Goal: Information Seeking & Learning: Check status

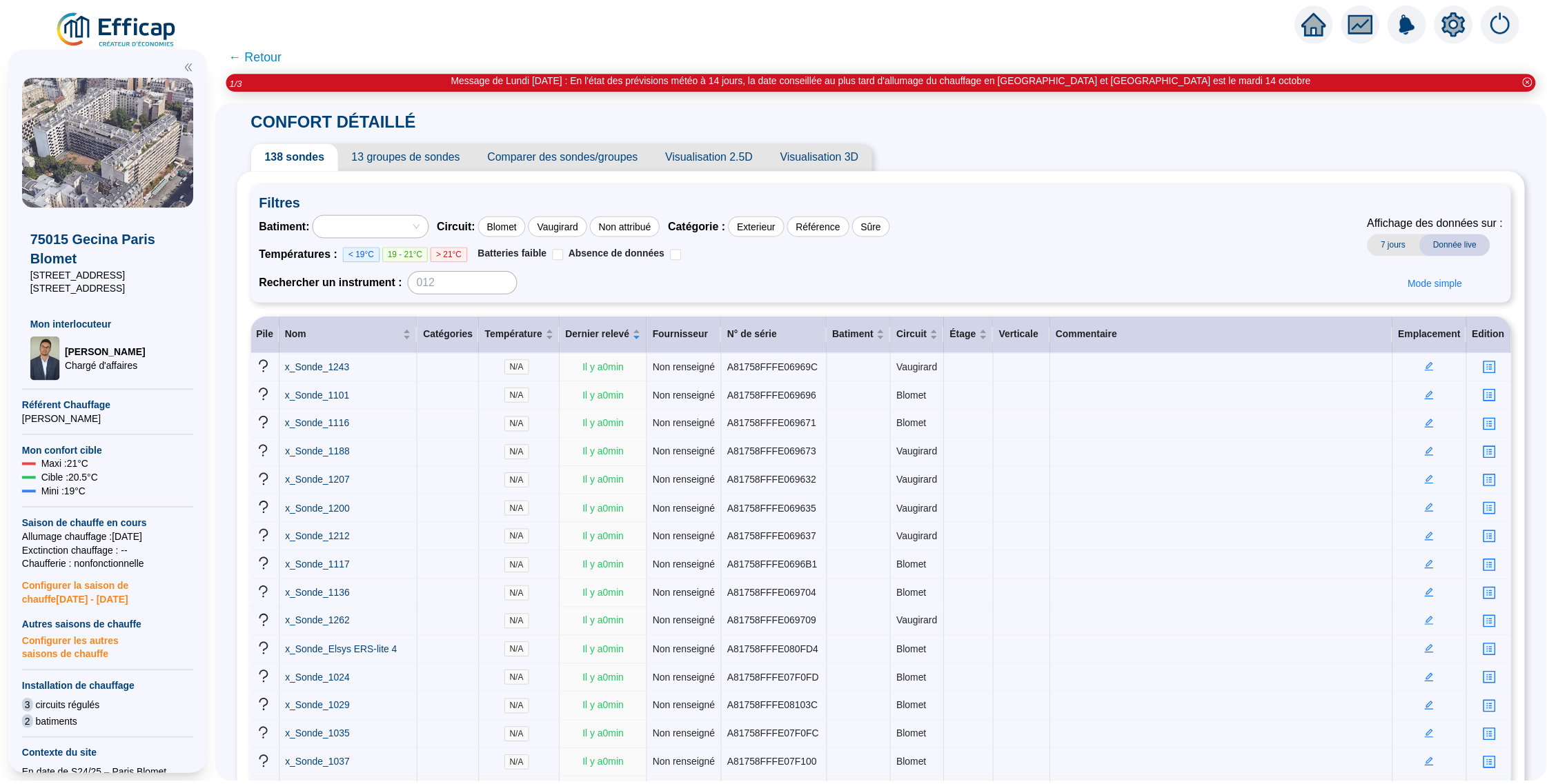
scroll to position [3947, 0]
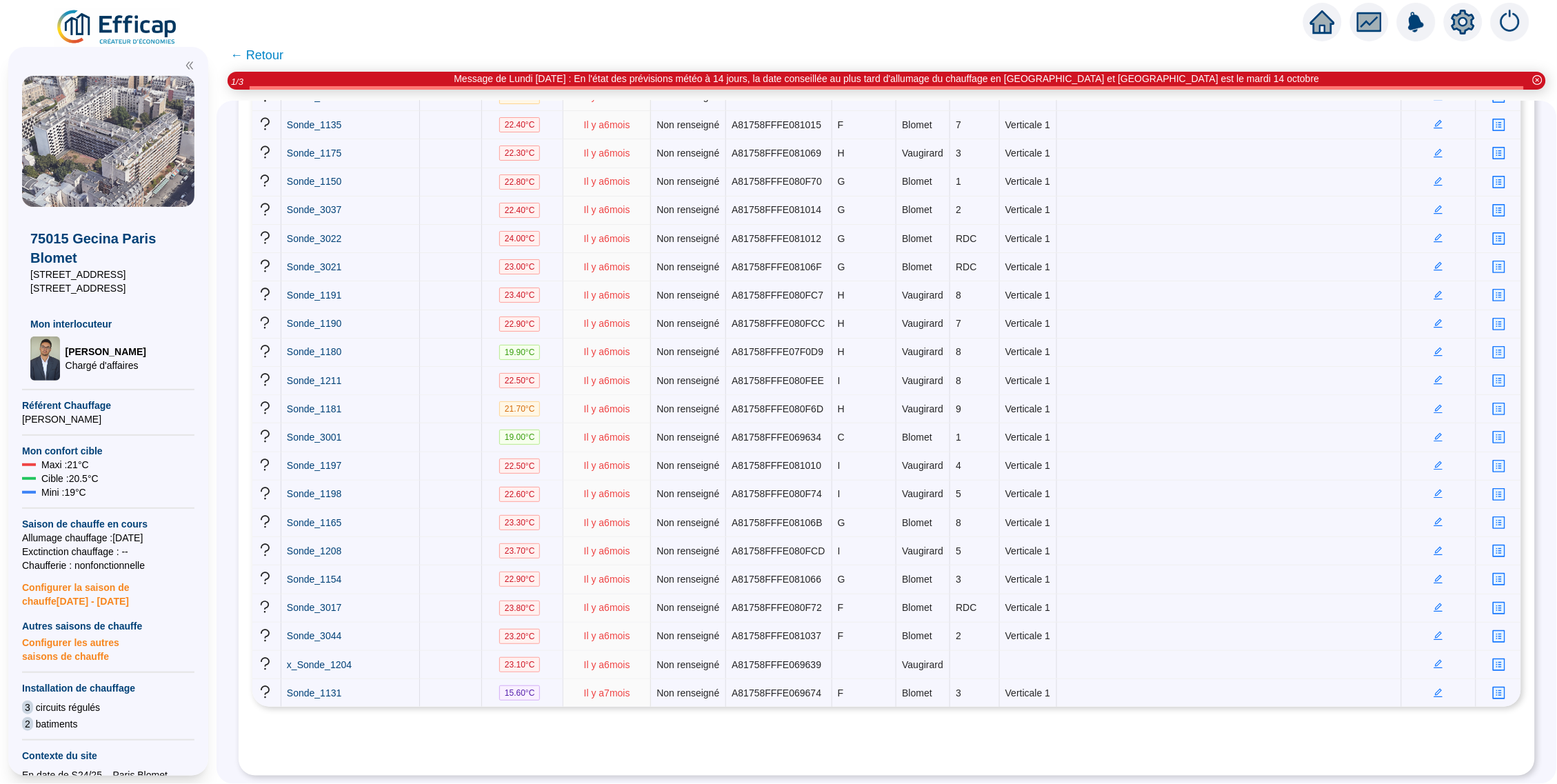
click at [135, 34] on img at bounding box center [117, 27] width 125 height 39
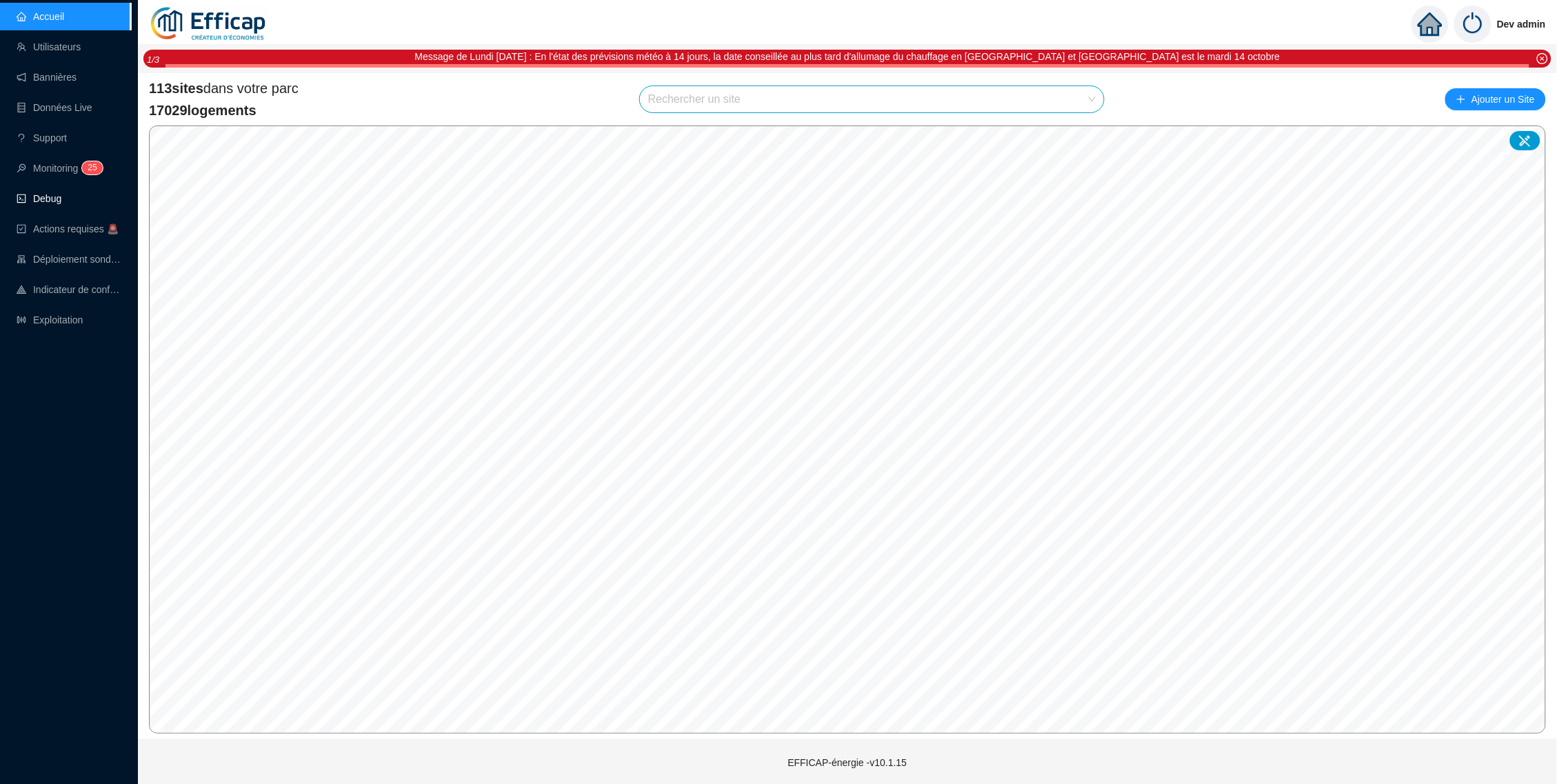
click at [52, 193] on link "Debug" at bounding box center [39, 199] width 45 height 11
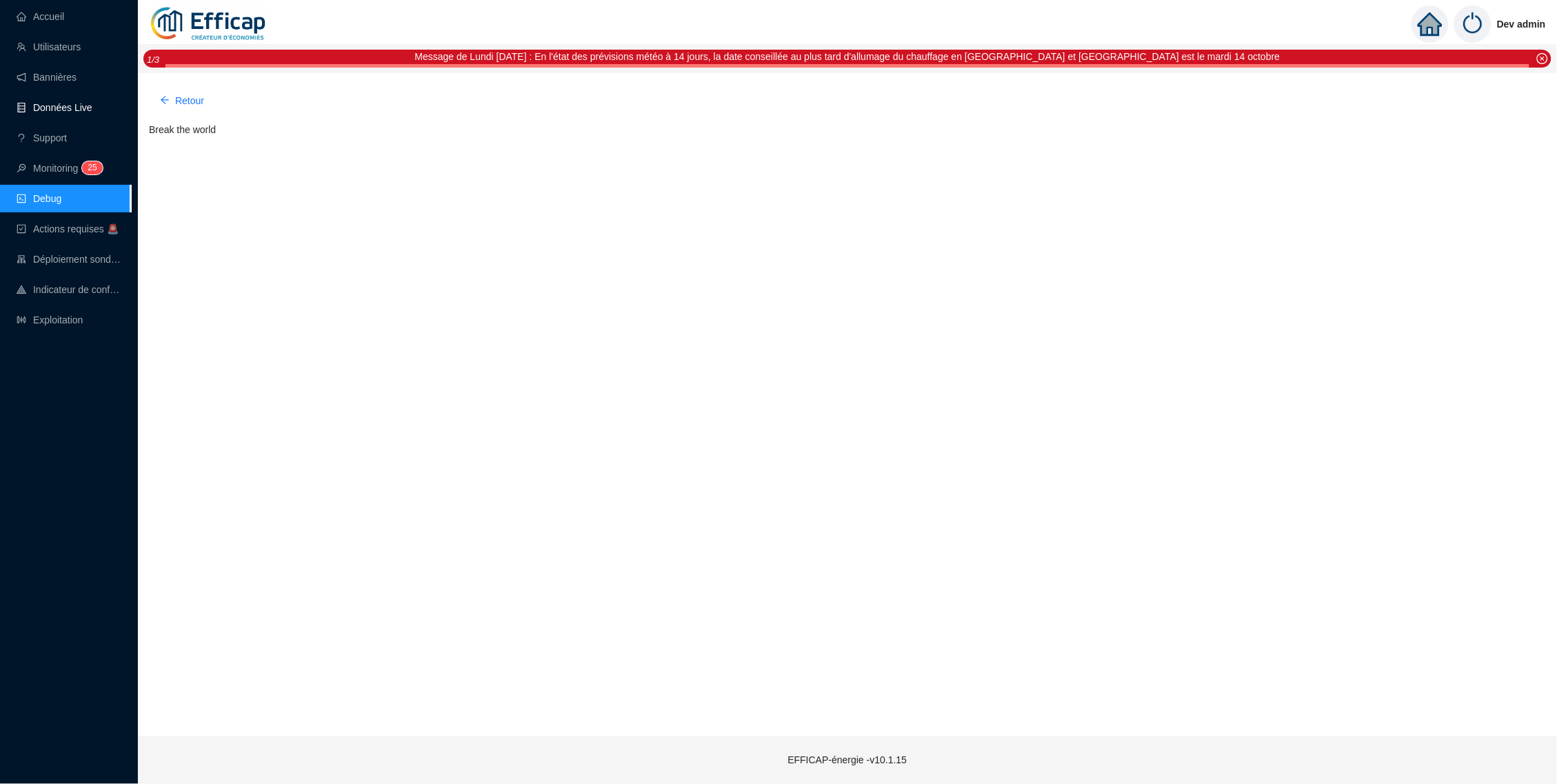
click at [79, 105] on link "Données Live" at bounding box center [55, 108] width 76 height 11
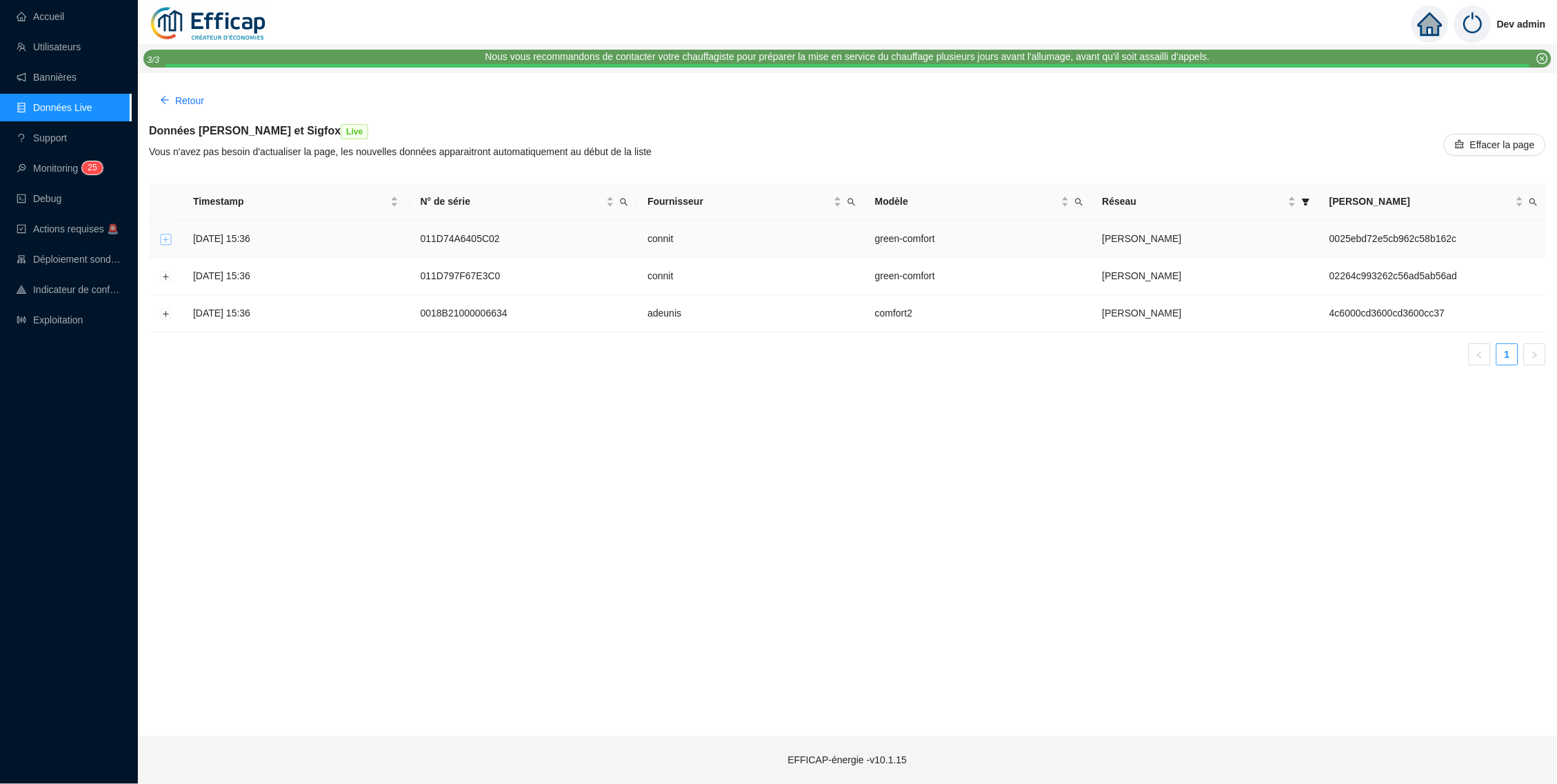
click at [168, 237] on button "Développer la ligne" at bounding box center [166, 239] width 11 height 11
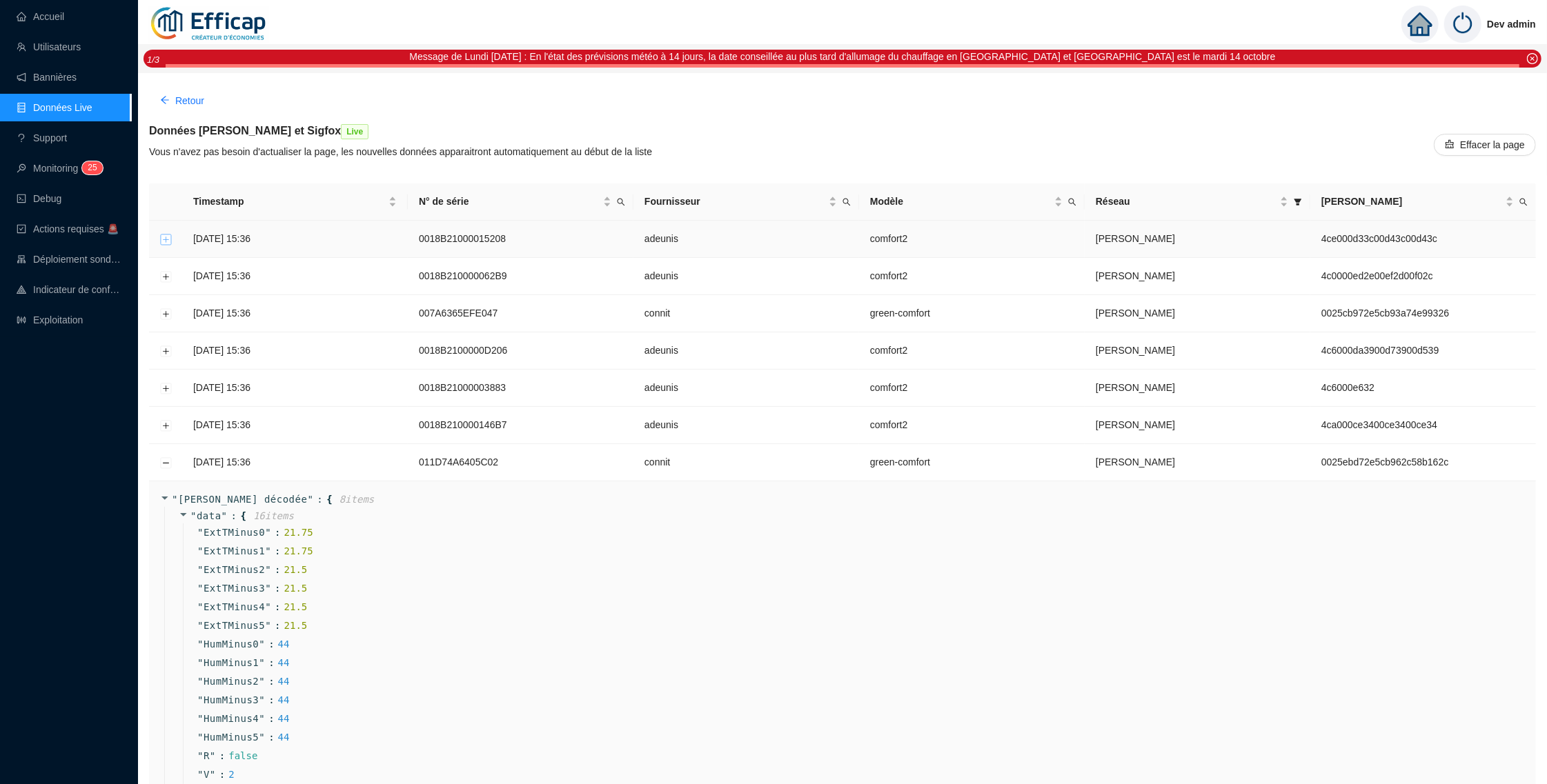
click at [165, 238] on button "Développer la ligne" at bounding box center [166, 239] width 11 height 11
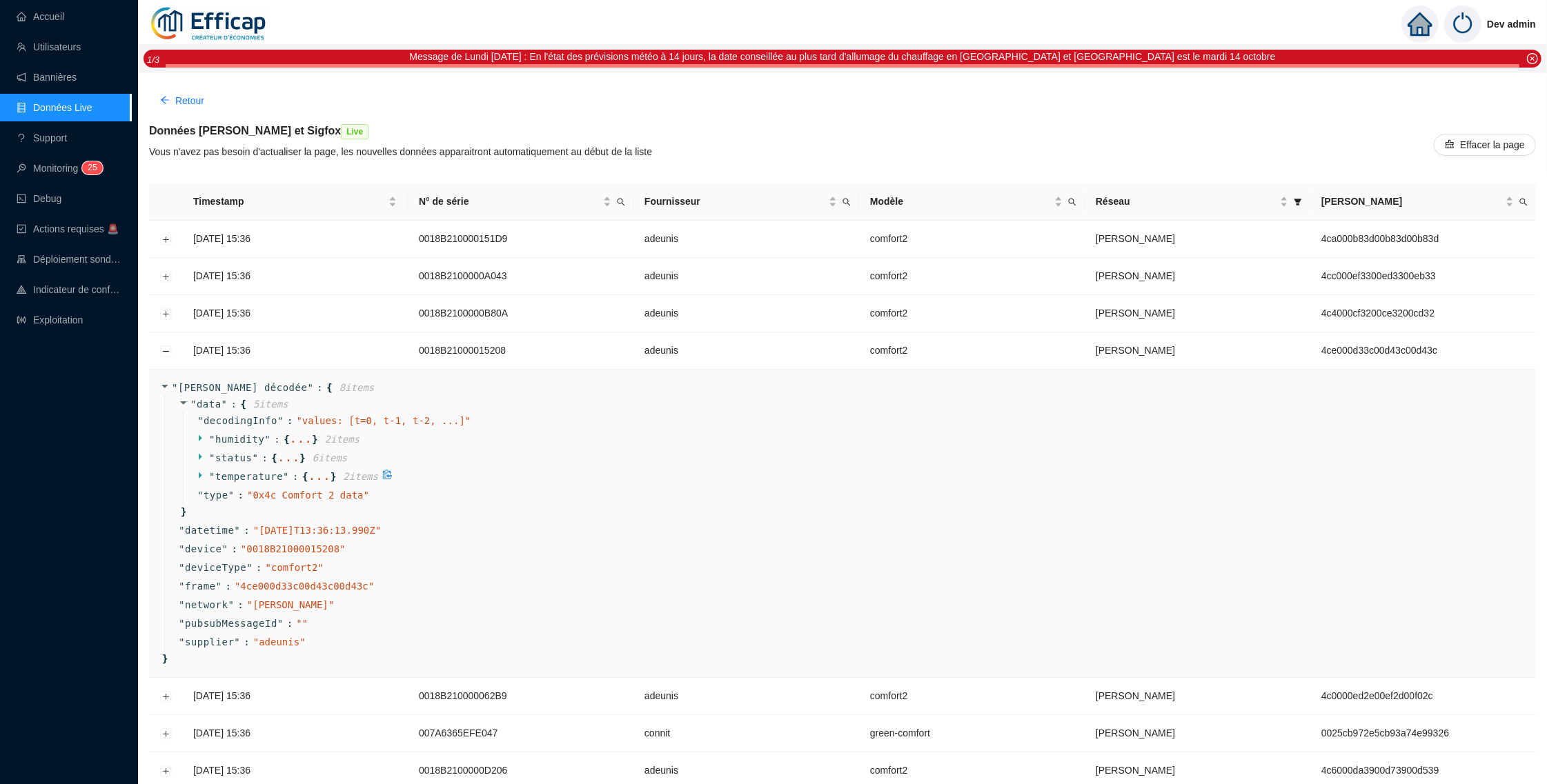
click at [205, 472] on span "" temperature " : {" at bounding box center [252, 477] width 110 height 15
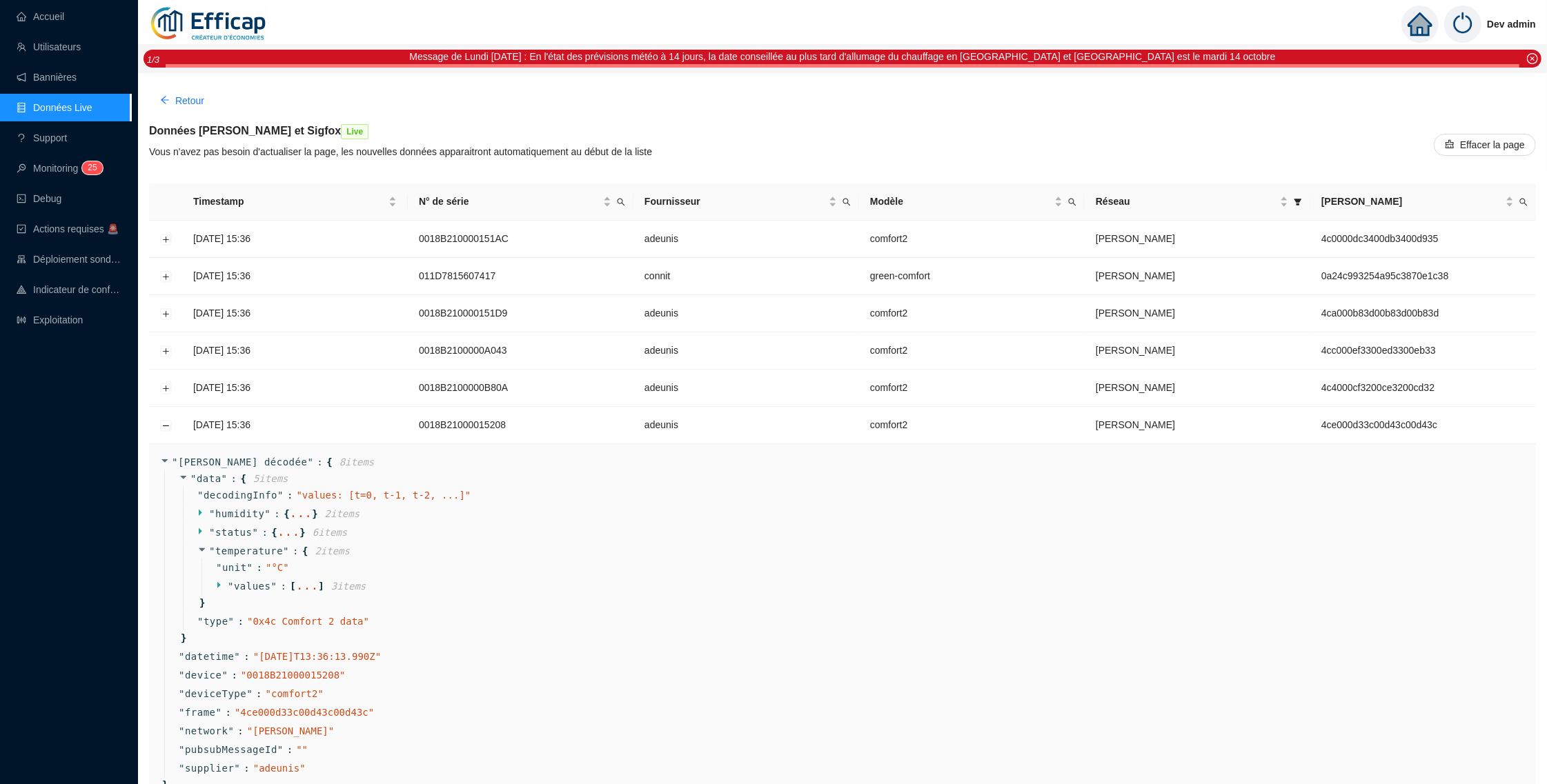
click at [233, 541] on div "" decodingInfo " : " values: [t=0, t-1, t-2, ...] " " humidity " : { ... } 2 it…" at bounding box center [852, 558] width 1338 height 145
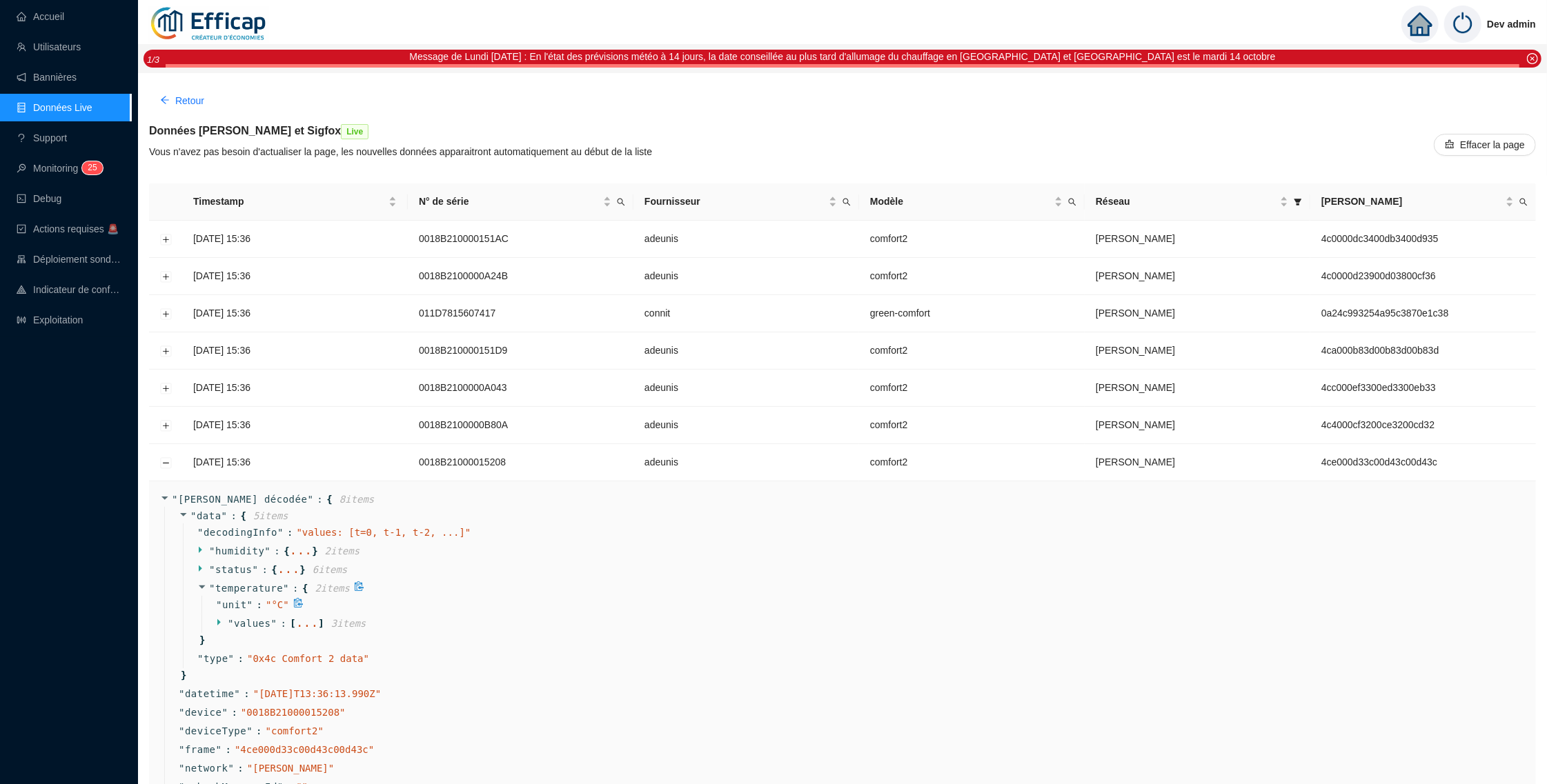
scroll to position [31, 0]
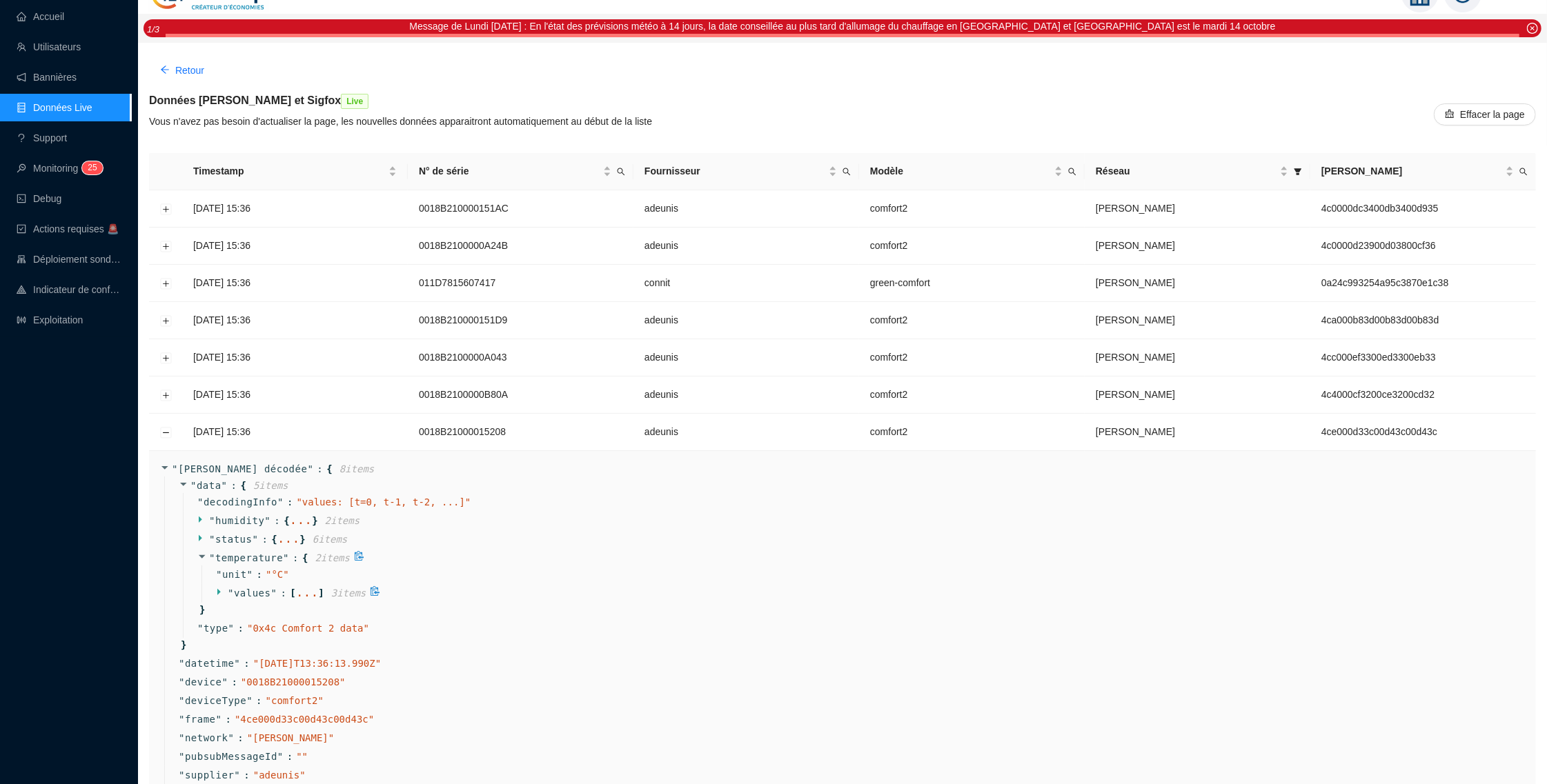
click at [232, 587] on span """ at bounding box center [231, 593] width 6 height 11
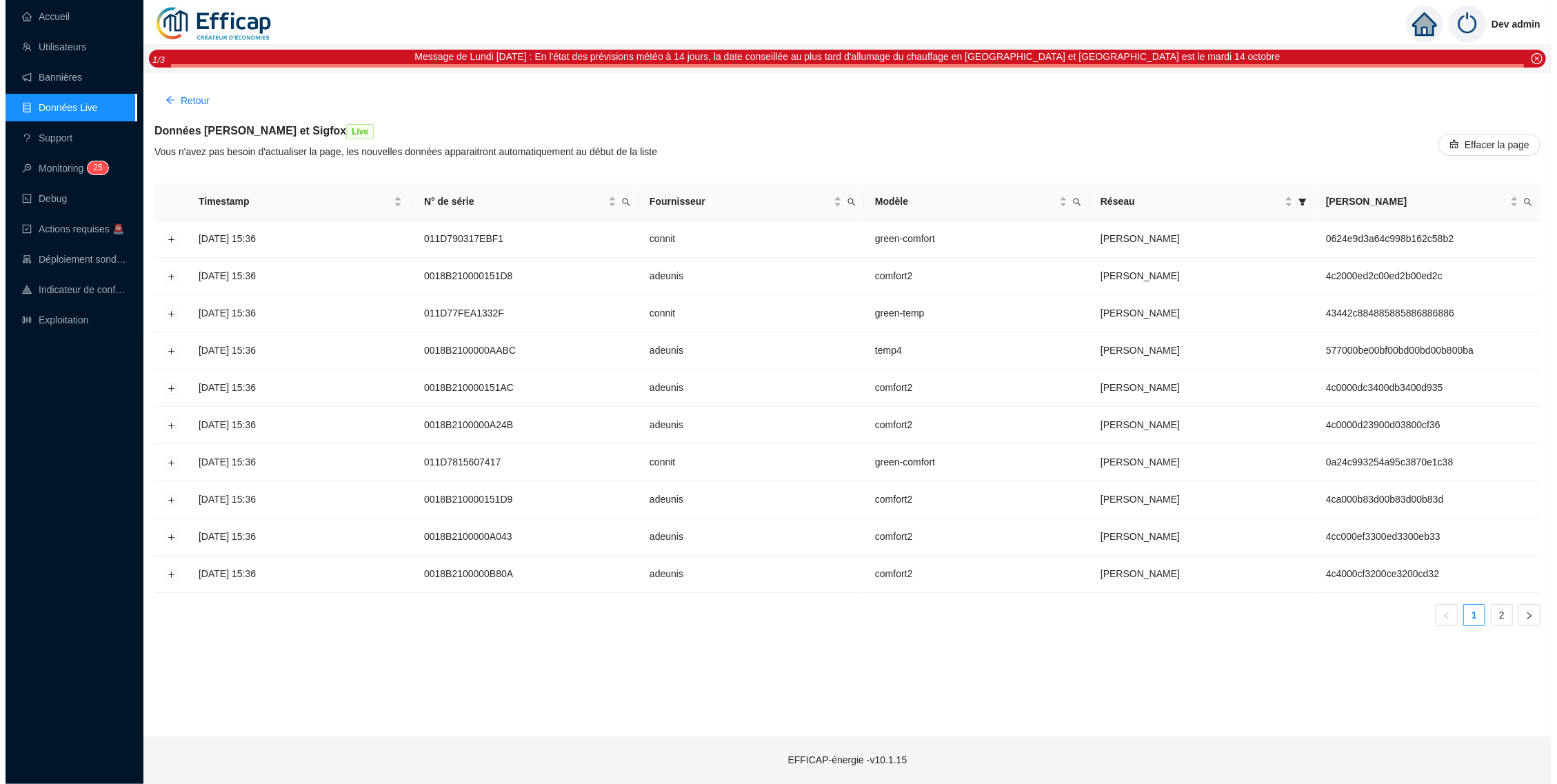
scroll to position [0, 0]
